Goal: Find specific page/section: Find specific page/section

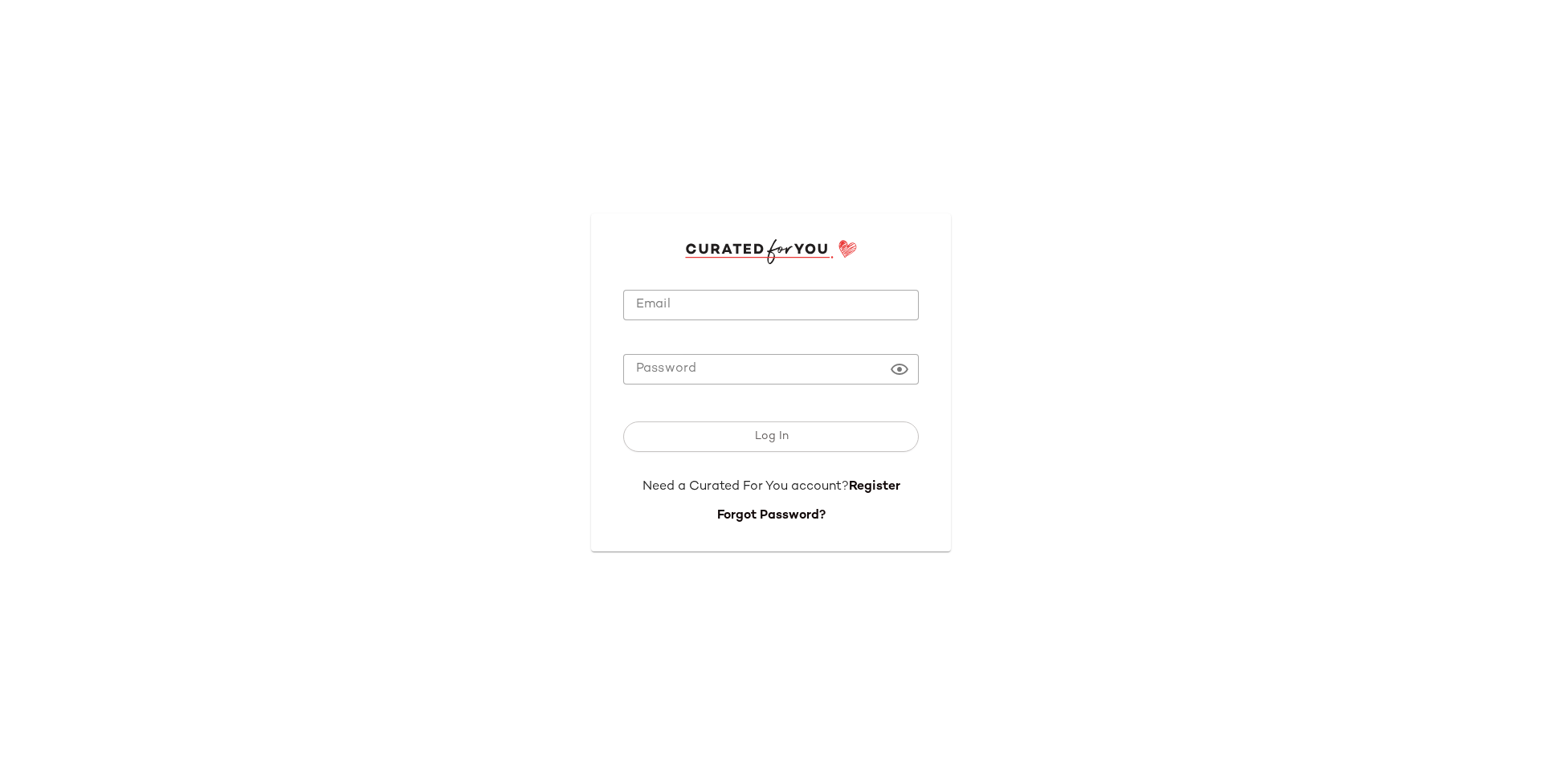
type input "**********"
drag, startPoint x: 729, startPoint y: 297, endPoint x: 730, endPoint y: 309, distance: 12.1
click at [729, 297] on input "**********" at bounding box center [771, 305] width 296 height 31
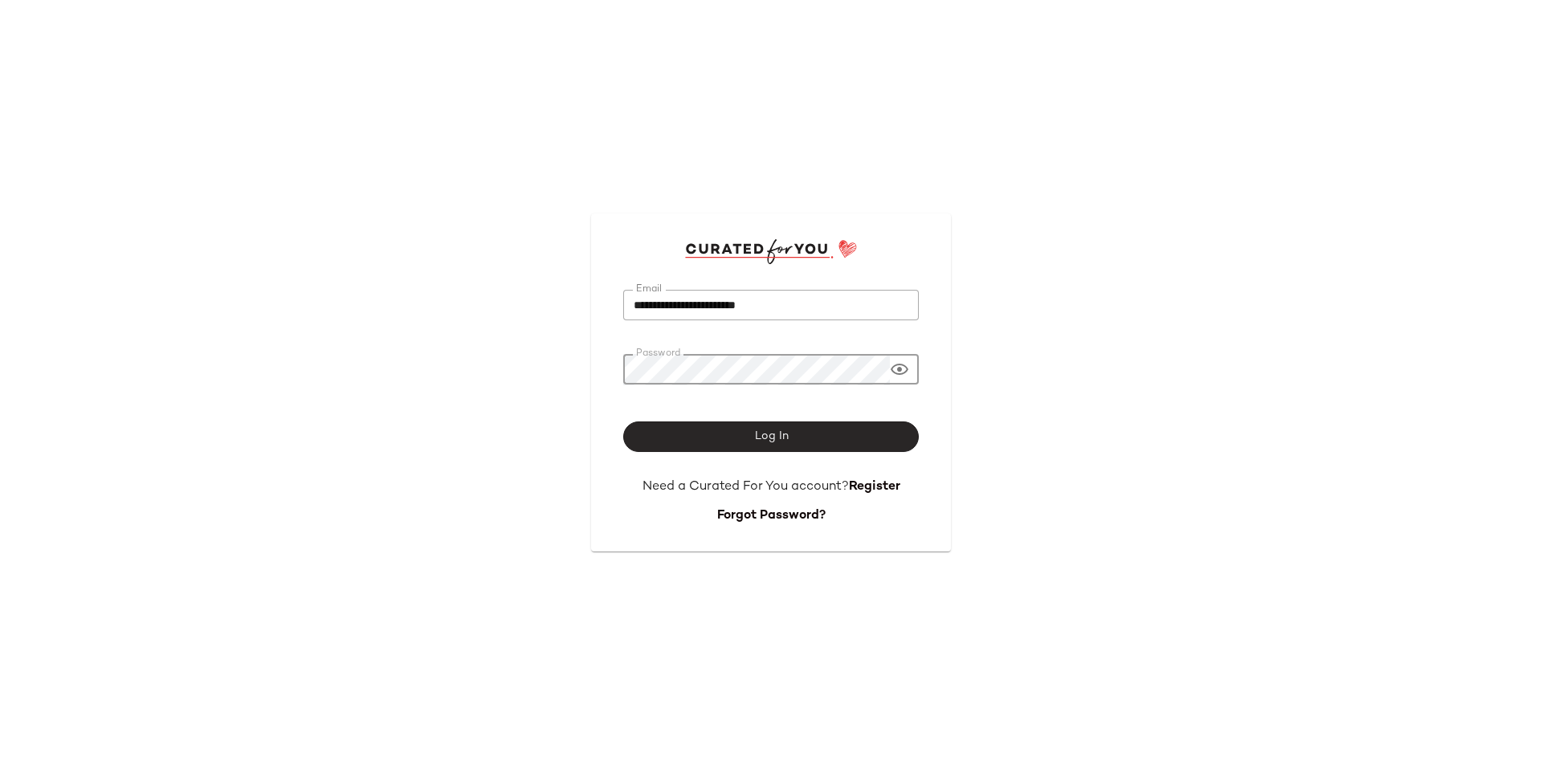
click at [773, 422] on button "Log In" at bounding box center [771, 437] width 296 height 31
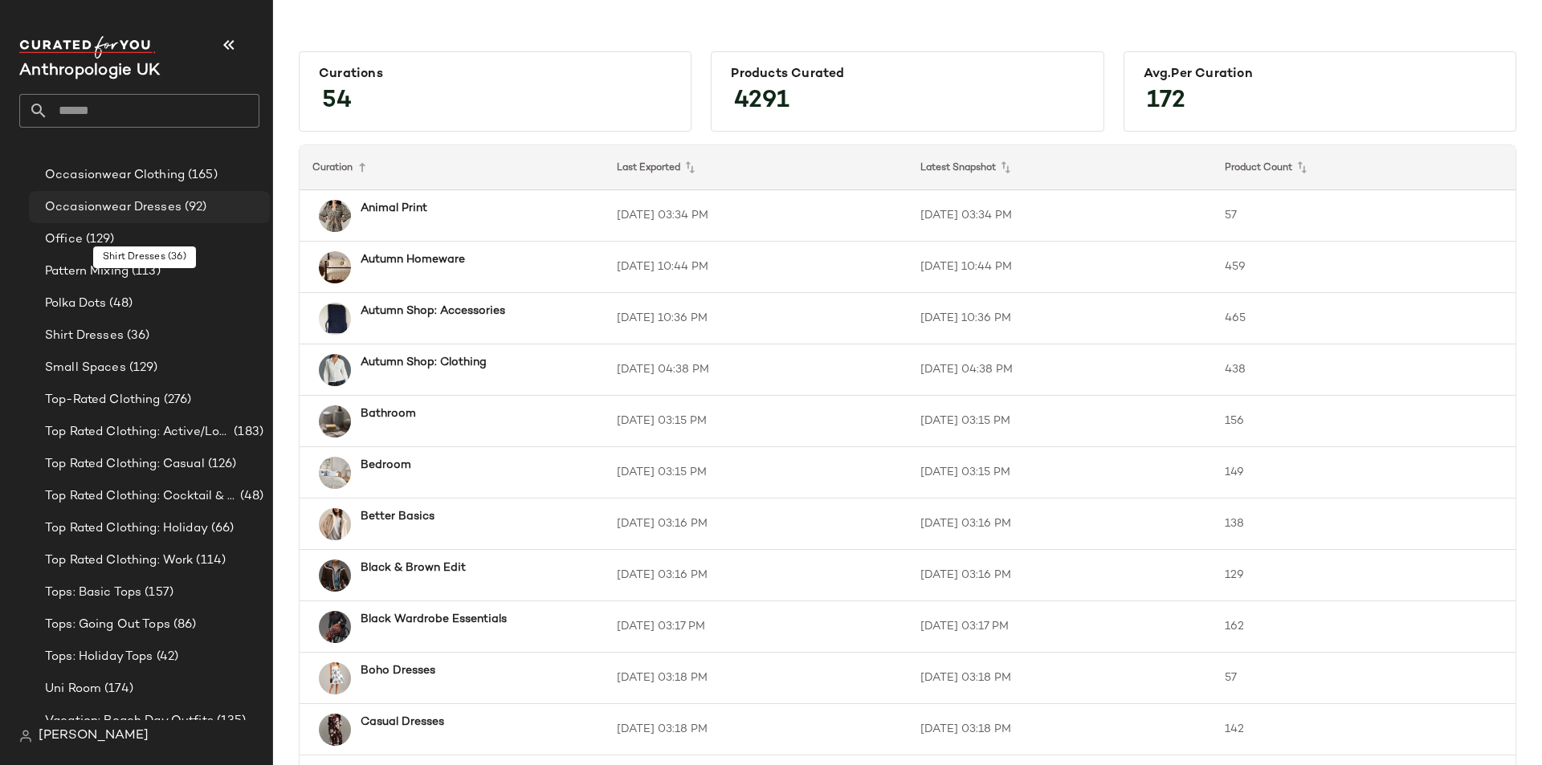
scroll to position [1024, 0]
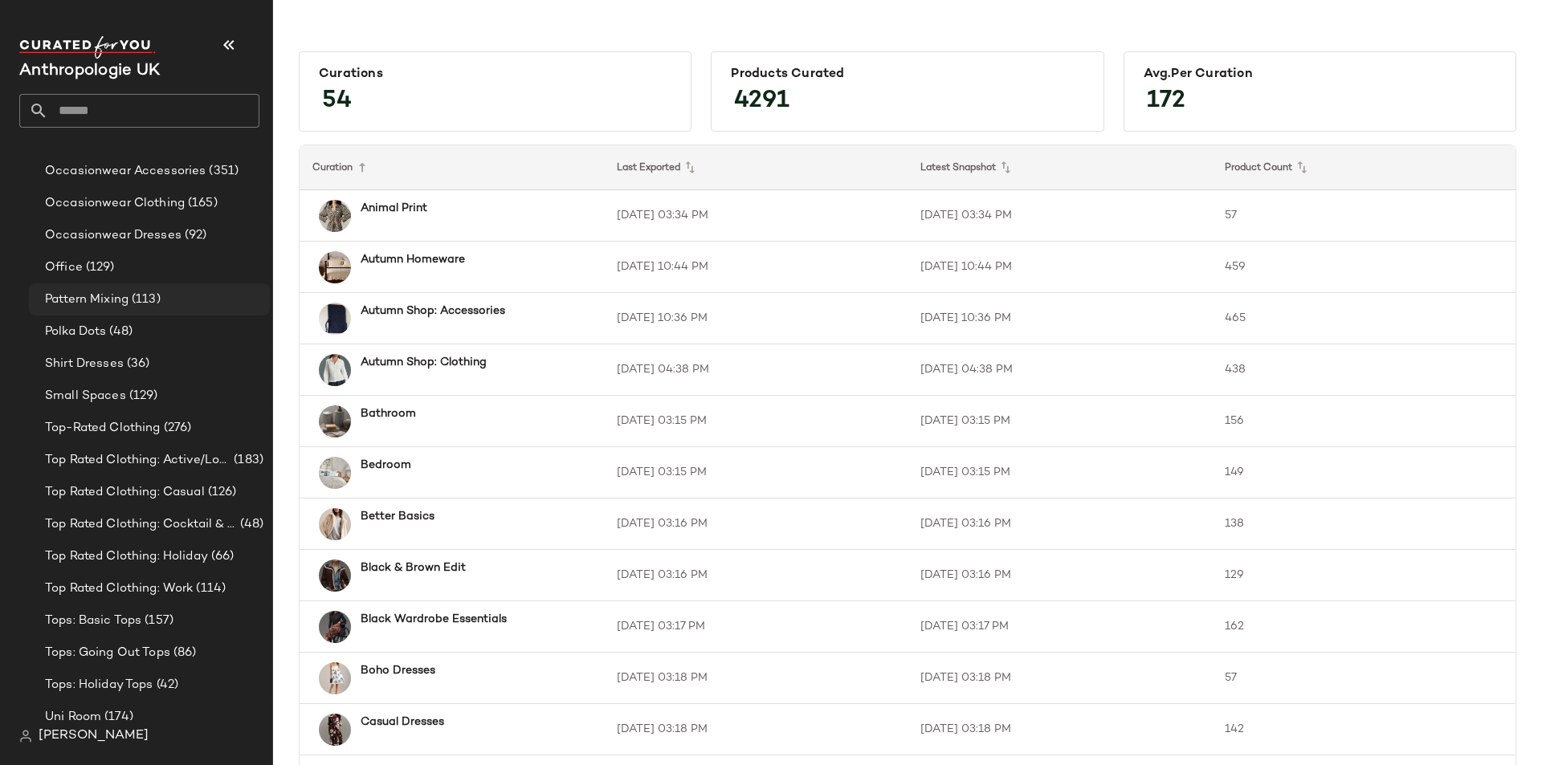
click at [146, 304] on span "(113)" at bounding box center [145, 300] width 32 height 18
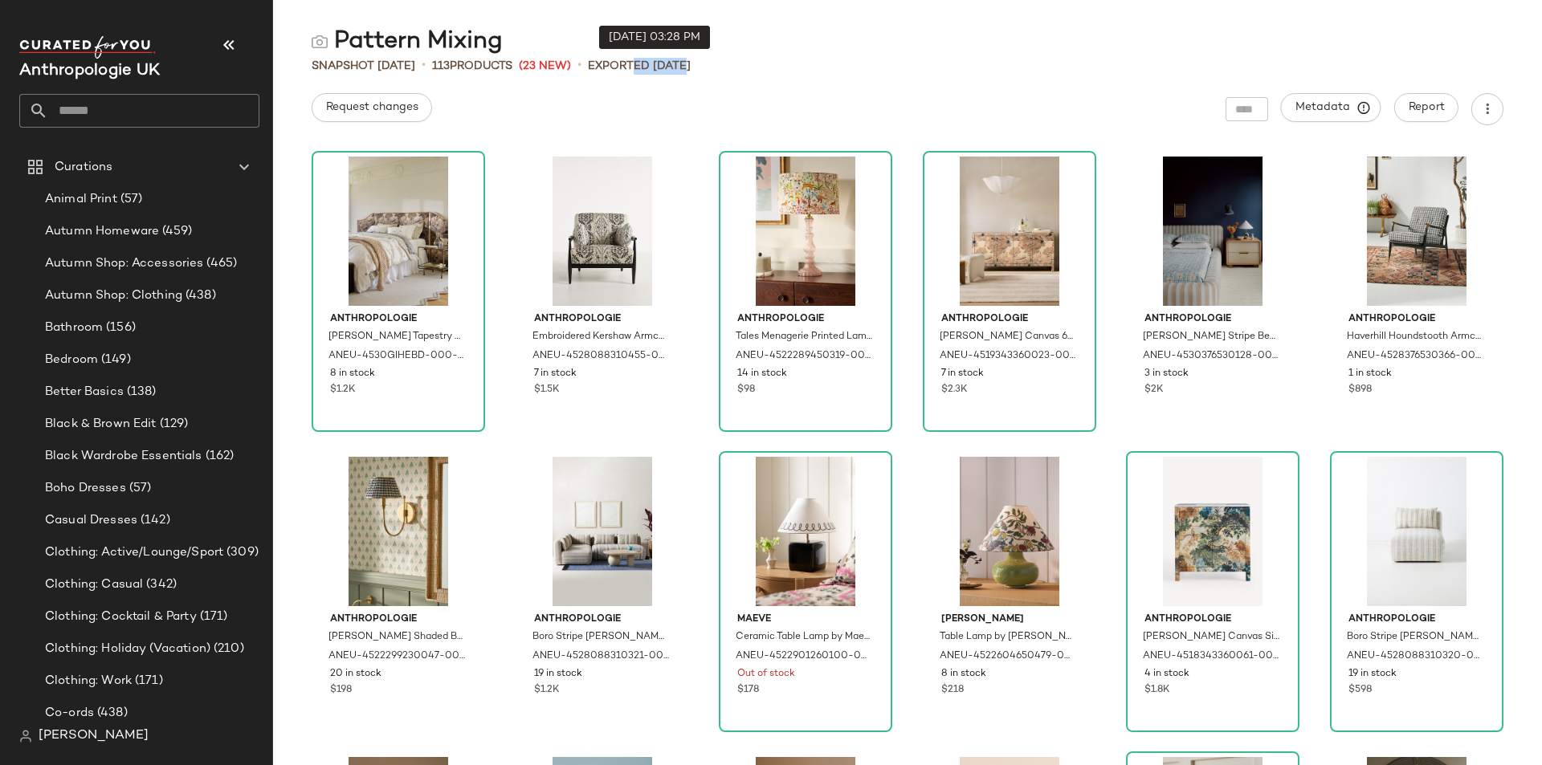
drag, startPoint x: 656, startPoint y: 66, endPoint x: 708, endPoint y: 63, distance: 52.3
click at [691, 63] on p "Exported [DATE]" at bounding box center [639, 66] width 103 height 17
click at [689, 87] on div "Pattern Mixing Snapshot [DATE] • 113 Products (23 New) • Exported [DATE] Reques…" at bounding box center [907, 396] width 1269 height 740
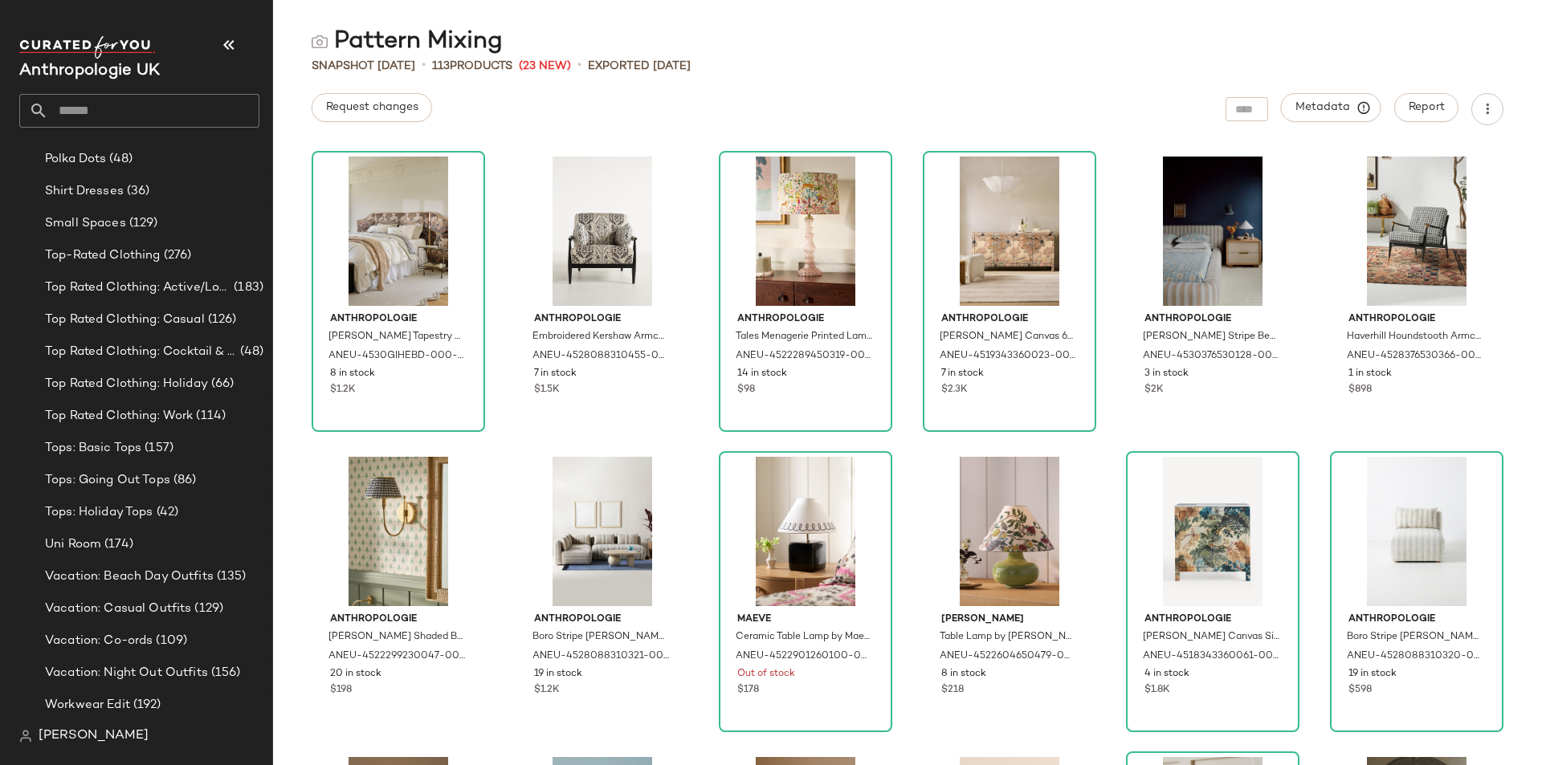
scroll to position [1198, 0]
drag, startPoint x: 630, startPoint y: 67, endPoint x: 741, endPoint y: 73, distance: 111.0
click at [733, 73] on div "Snapshot [DATE] • 113 Products (23 New) • Exported [DATE]" at bounding box center [907, 66] width 1269 height 16
click at [757, 74] on div "Pattern Mixing Snapshot [DATE] • 113 Products (23 New) • Exported [DATE] Reques…" at bounding box center [907, 396] width 1269 height 740
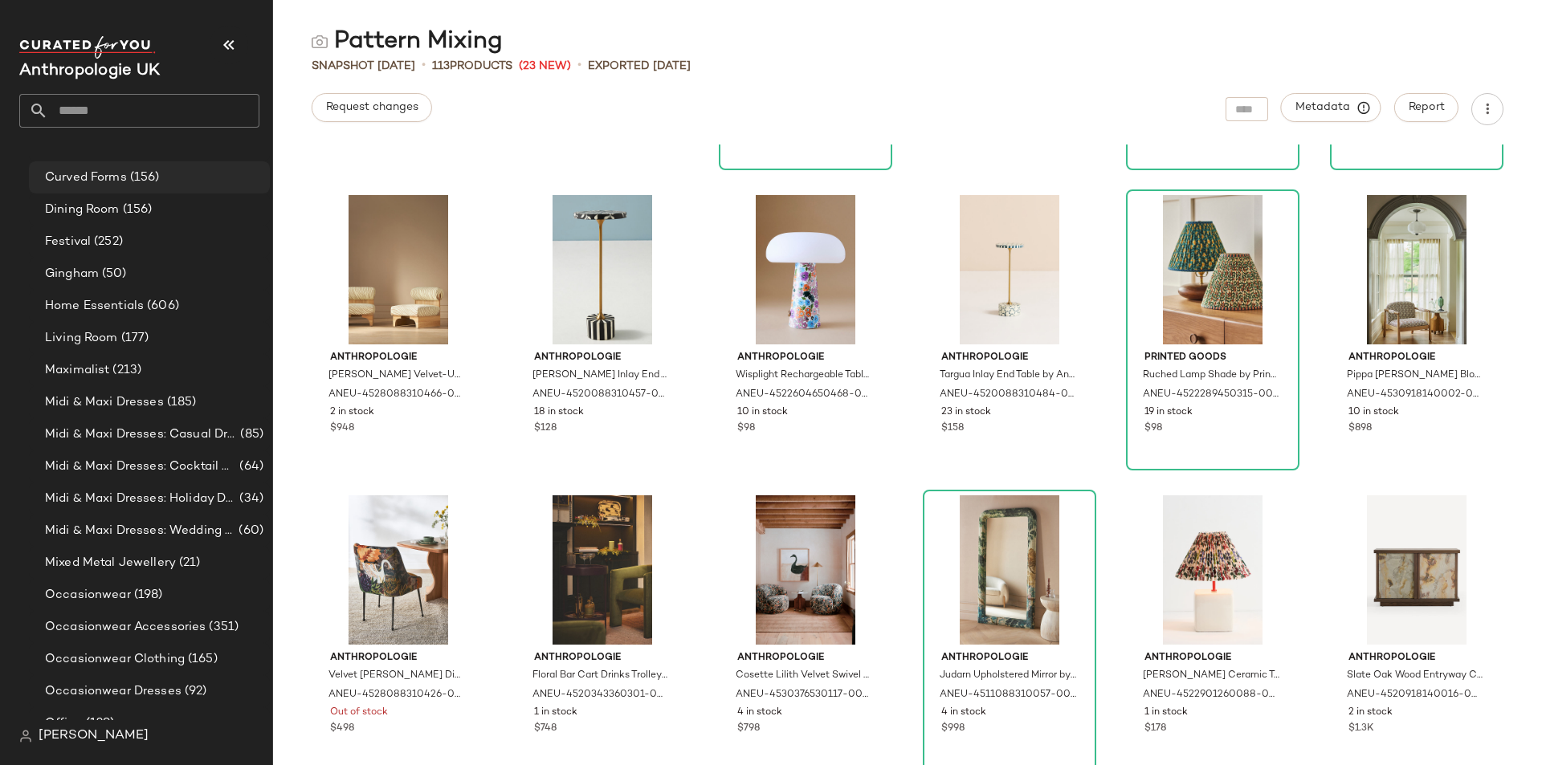
scroll to position [475, 0]
